Goal: Transaction & Acquisition: Purchase product/service

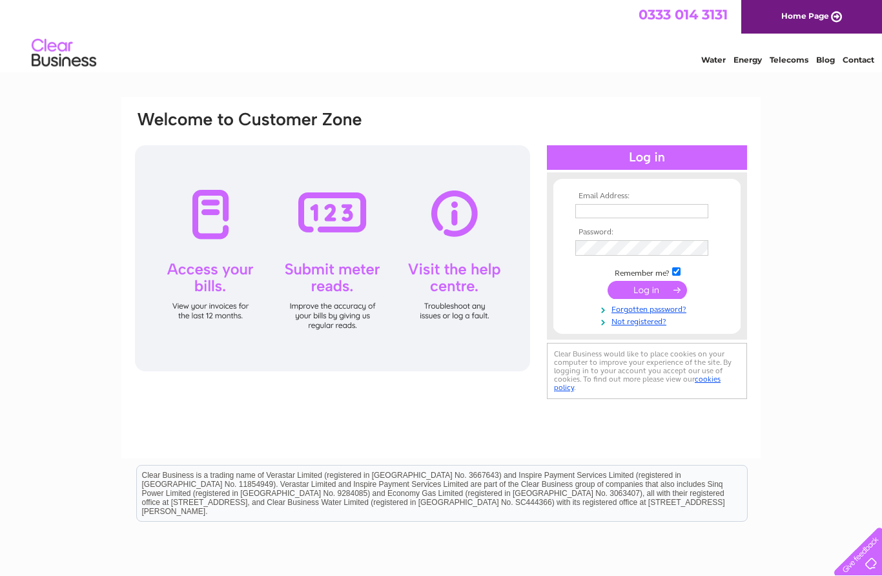
click at [678, 208] on input "text" at bounding box center [641, 211] width 133 height 14
type input "[EMAIL_ADDRESS][DOMAIN_NAME]"
click at [669, 296] on input "submit" at bounding box center [646, 290] width 79 height 18
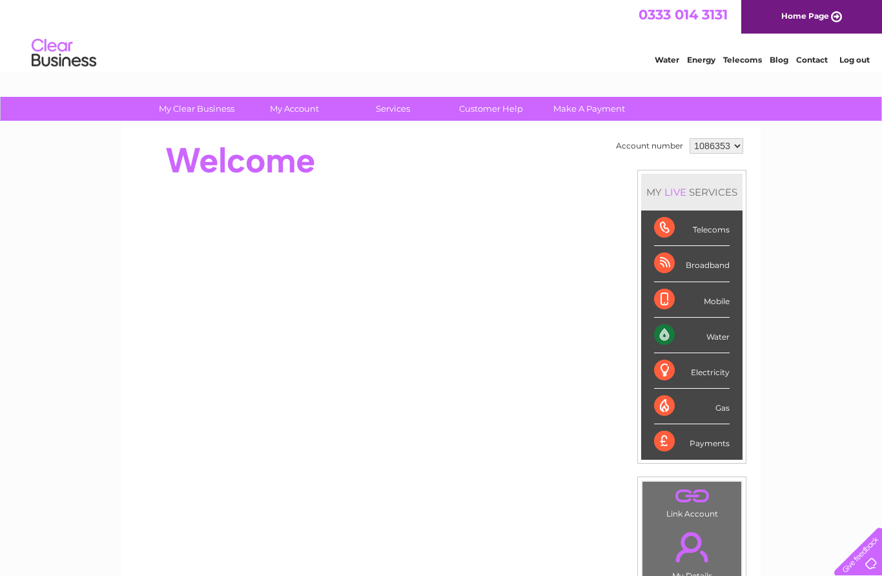
click at [654, 296] on li "Mobile" at bounding box center [691, 300] width 101 height 36
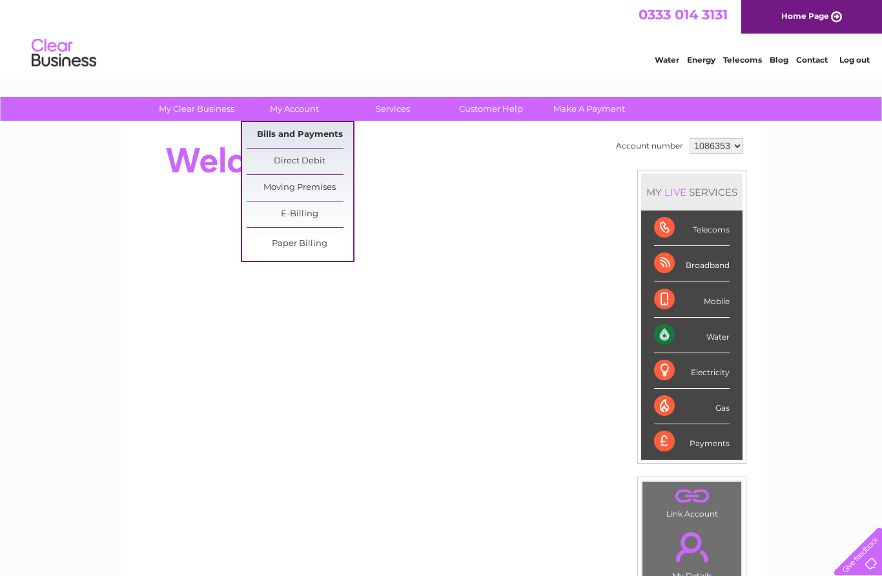
click at [336, 135] on link "Bills and Payments" at bounding box center [300, 135] width 107 height 26
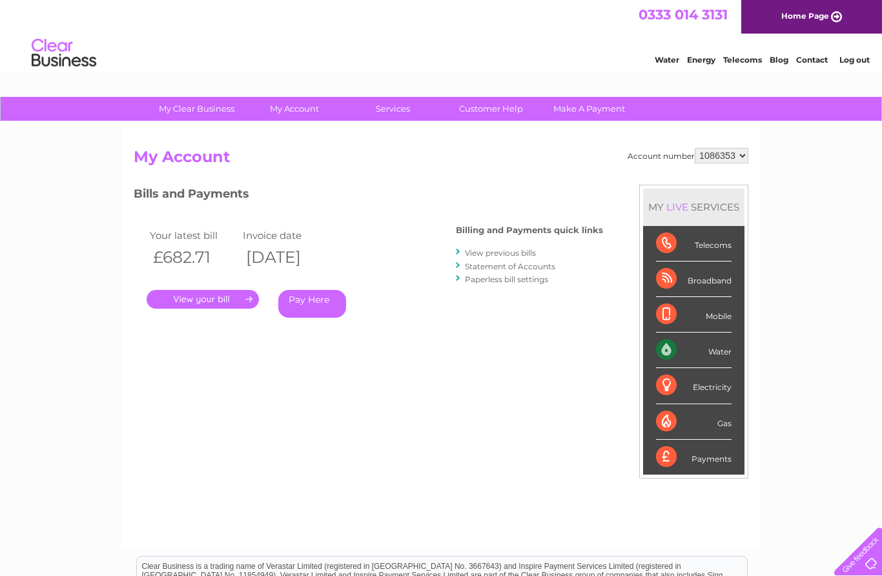
click at [327, 301] on link "Pay Here" at bounding box center [312, 304] width 68 height 28
click at [331, 303] on link "Pay Here" at bounding box center [312, 304] width 68 height 28
click at [331, 298] on link "Pay Here" at bounding box center [312, 304] width 68 height 28
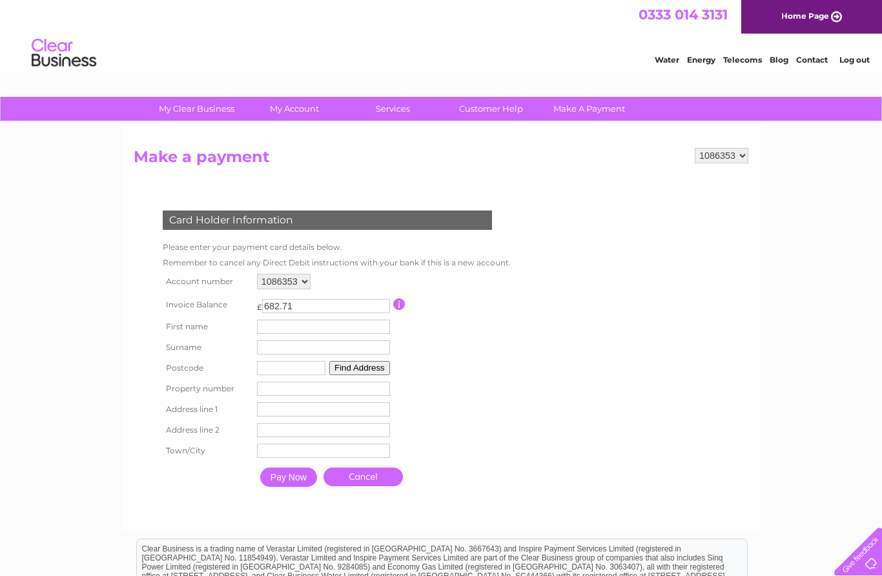
click at [347, 329] on input "text" at bounding box center [323, 327] width 133 height 14
type input "Mary"
click at [312, 351] on input "text" at bounding box center [324, 348] width 133 height 14
type input "doherty"
click at [300, 371] on input "text" at bounding box center [292, 369] width 68 height 14
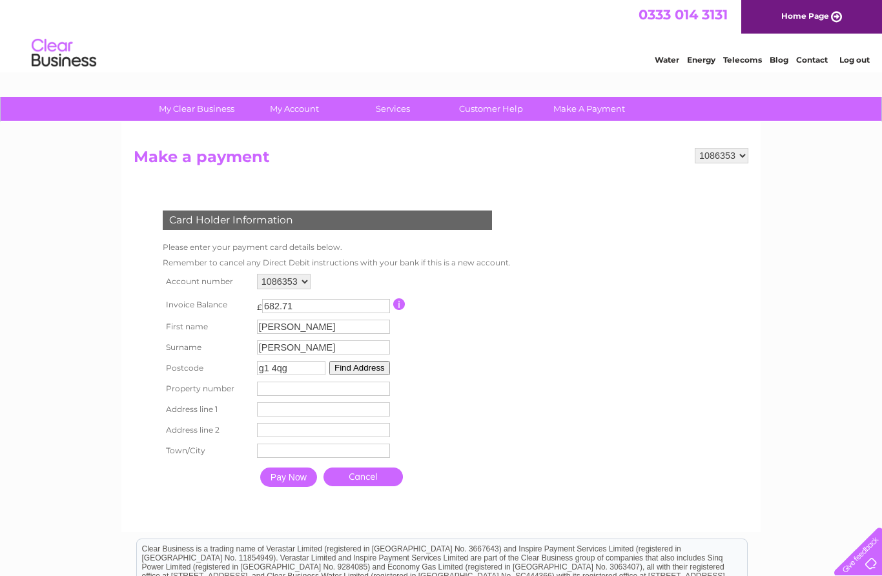
type input "g1 4qg"
click at [338, 391] on input "number" at bounding box center [323, 388] width 133 height 14
type input "42"
click at [309, 416] on input "text" at bounding box center [323, 409] width 133 height 14
type input "Jamaica street"
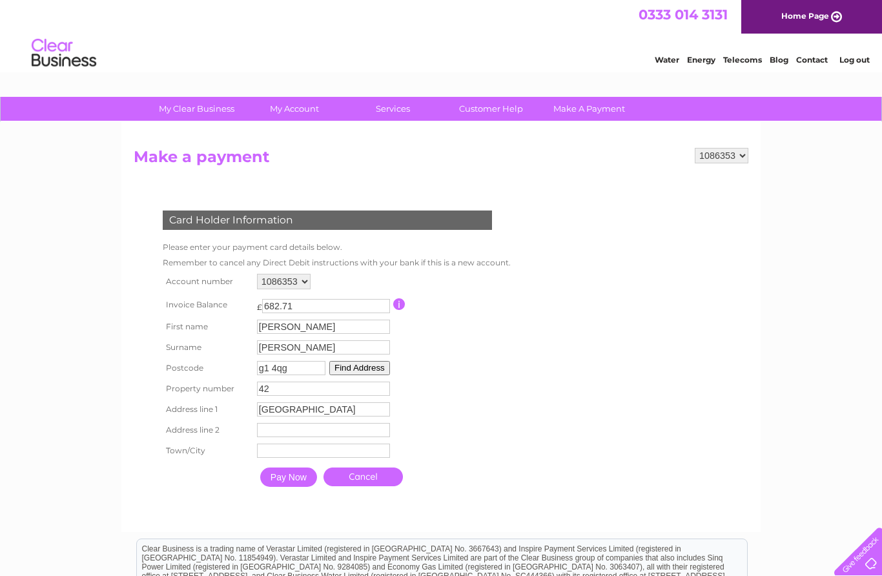
click at [308, 458] on input "text" at bounding box center [323, 450] width 133 height 14
type input "Glasgow"
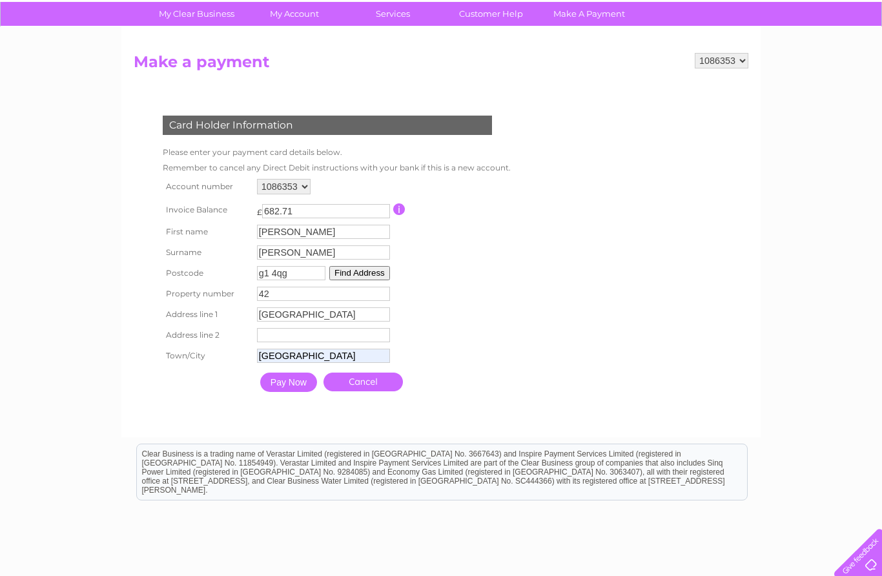
click at [300, 391] on input "Pay Now" at bounding box center [288, 380] width 57 height 19
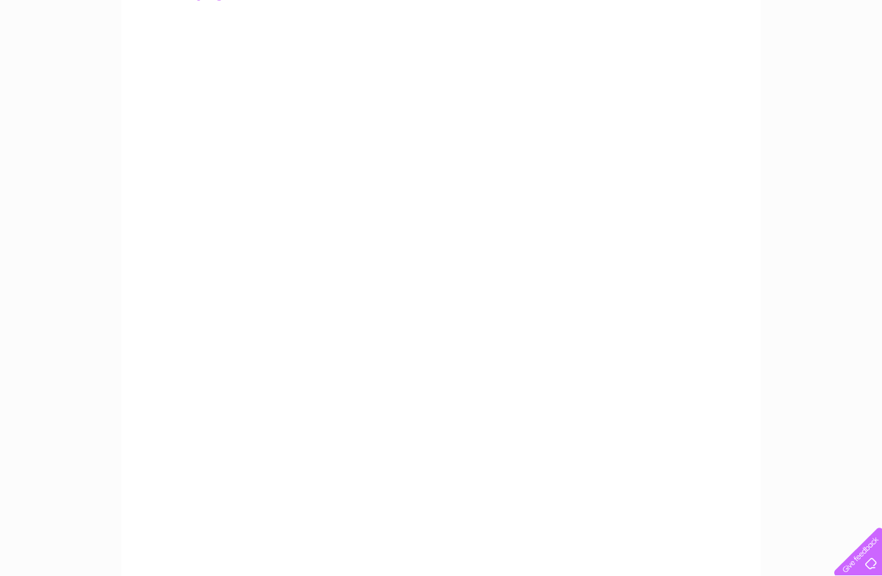
scroll to position [219, 0]
